Goal: Navigation & Orientation: Find specific page/section

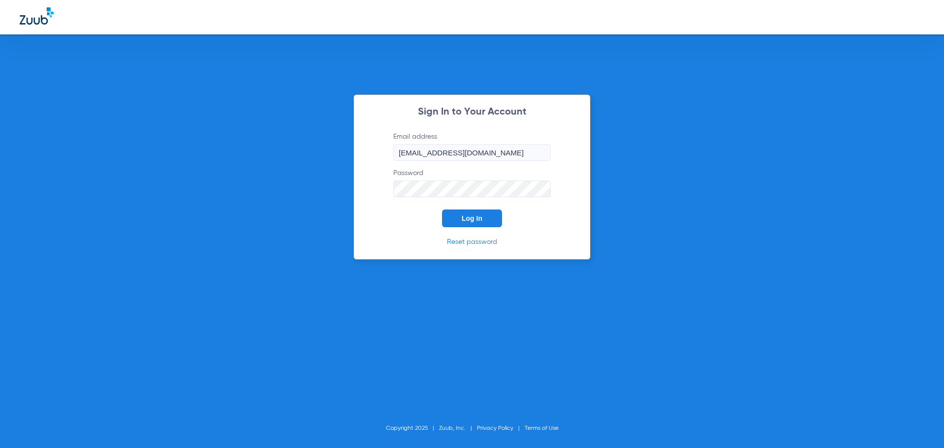
click at [473, 218] on span "Log In" at bounding box center [471, 218] width 21 height 8
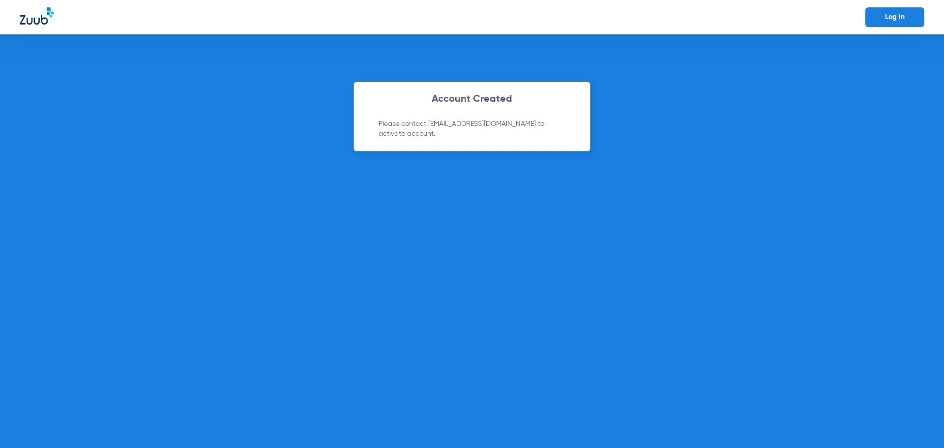
click at [889, 17] on link "Log In" at bounding box center [894, 17] width 59 height 20
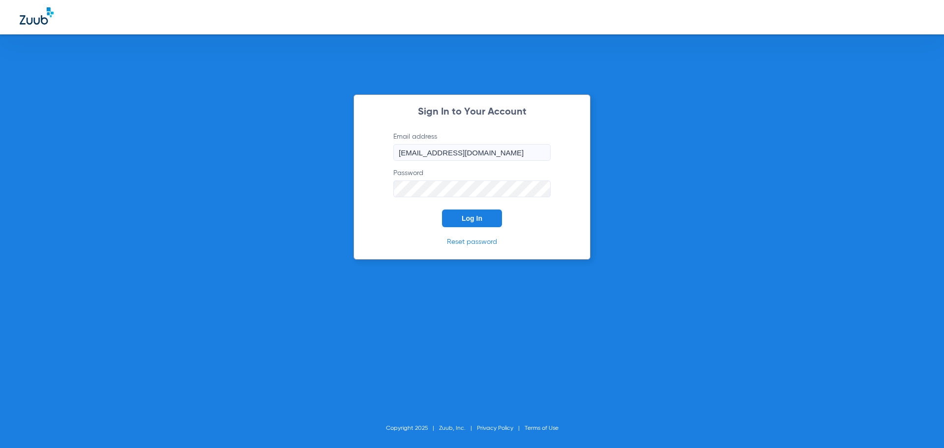
click at [478, 221] on span "Log In" at bounding box center [471, 218] width 21 height 8
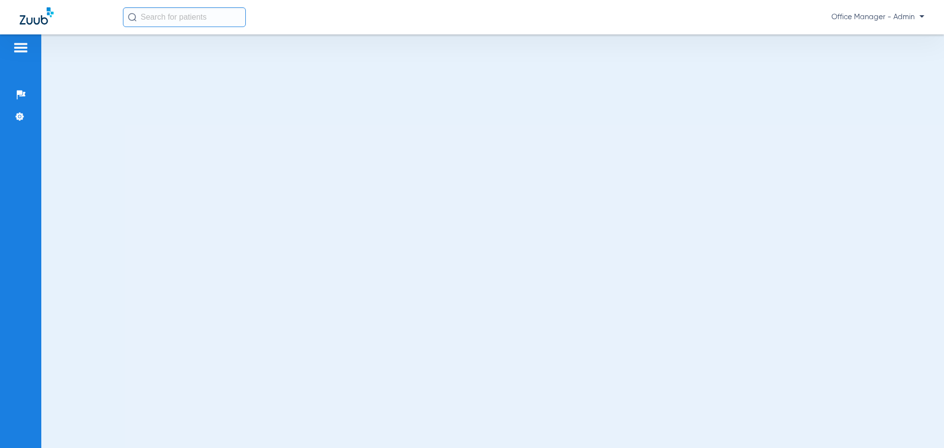
click at [456, 238] on div at bounding box center [492, 240] width 902 height 413
click at [17, 91] on img at bounding box center [21, 95] width 10 height 10
click at [266, 101] on div at bounding box center [492, 240] width 902 height 413
click at [216, 21] on input "text" at bounding box center [184, 17] width 123 height 20
drag, startPoint x: 16, startPoint y: 43, endPoint x: 18, endPoint y: 55, distance: 11.4
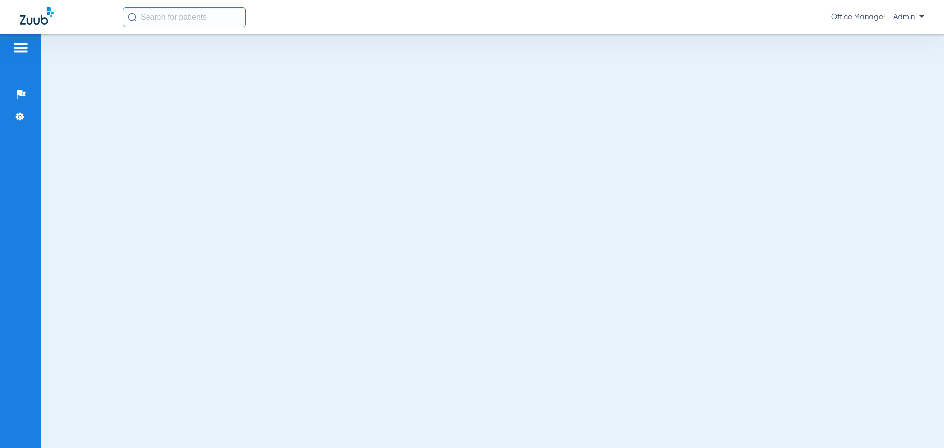
click at [16, 43] on img at bounding box center [21, 48] width 16 height 12
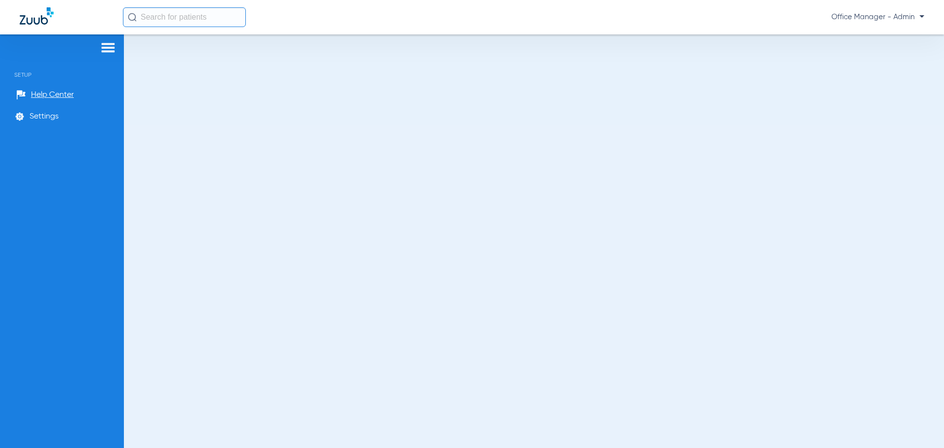
click at [109, 45] on img at bounding box center [108, 48] width 16 height 12
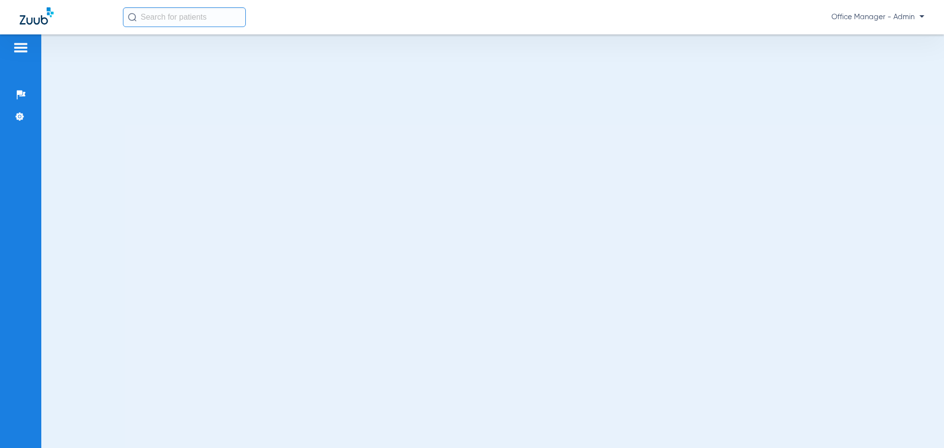
click at [167, 15] on input "text" at bounding box center [184, 17] width 123 height 20
click at [921, 15] on span "Office Manager - Admin" at bounding box center [877, 17] width 93 height 10
click at [921, 17] on div at bounding box center [472, 224] width 944 height 448
click at [867, 15] on span "Office Manager - Admin" at bounding box center [877, 17] width 93 height 10
click at [878, 14] on div at bounding box center [472, 224] width 944 height 448
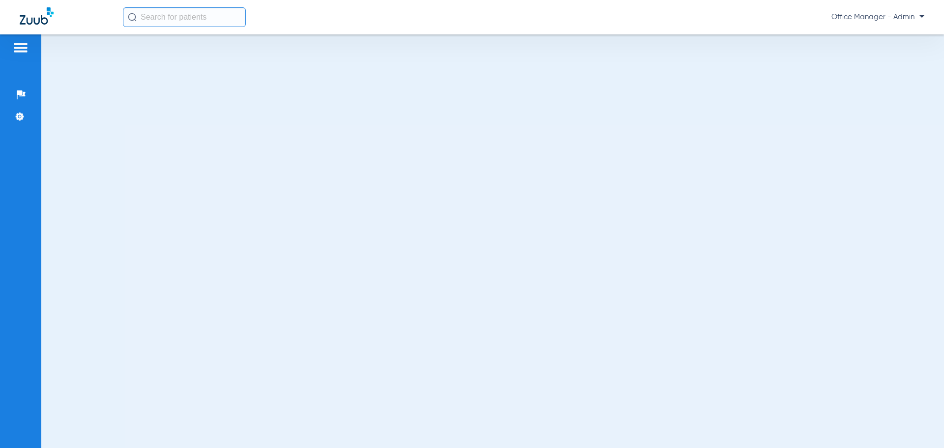
click at [411, 143] on div at bounding box center [492, 240] width 902 height 413
click at [392, 278] on div at bounding box center [492, 240] width 902 height 413
drag, startPoint x: 260, startPoint y: 133, endPoint x: 471, endPoint y: 255, distance: 244.2
click at [471, 255] on div at bounding box center [492, 240] width 902 height 413
click at [262, 201] on div at bounding box center [492, 240] width 902 height 413
